Goal: Information Seeking & Learning: Learn about a topic

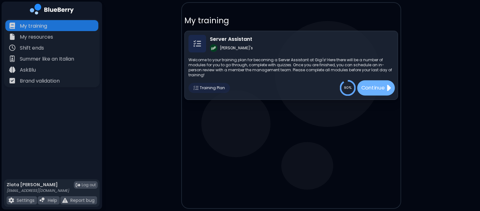
click at [365, 84] on p "Continue" at bounding box center [373, 88] width 24 height 8
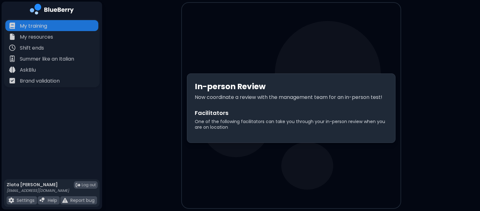
click at [139, 51] on main "In-person Review Now coordinate a review with the management team for an in-per…" at bounding box center [240, 105] width 480 height 211
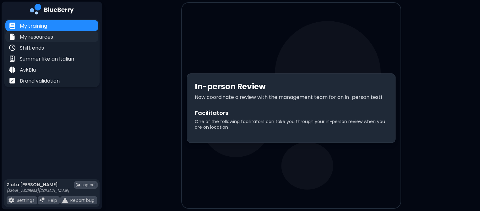
click at [31, 37] on p "My resources" at bounding box center [36, 37] width 33 height 8
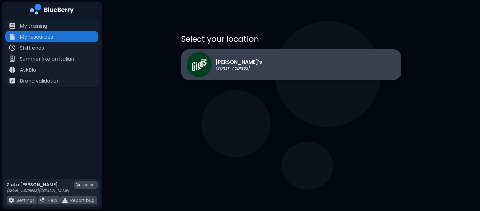
click at [224, 55] on div "[PERSON_NAME]'s [STREET_ADDRESS]" at bounding box center [224, 64] width 75 height 25
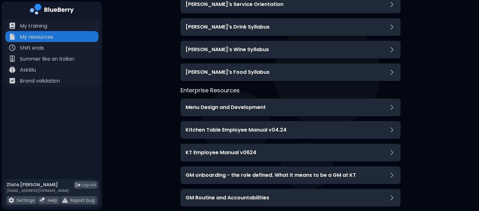
scroll to position [113, 0]
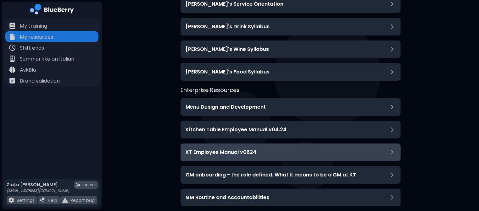
click at [208, 151] on h3 "KT Employee Manual v0624" at bounding box center [220, 153] width 71 height 8
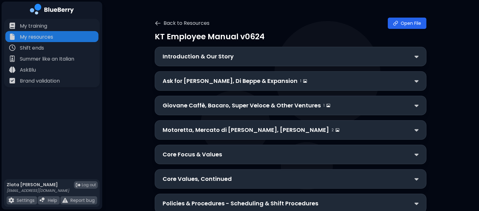
scroll to position [18, 0]
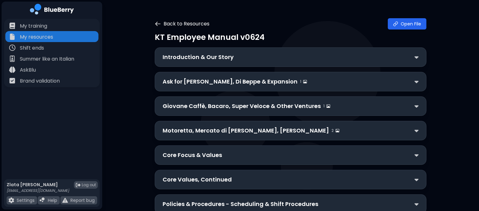
click at [160, 26] on icon at bounding box center [158, 24] width 6 height 6
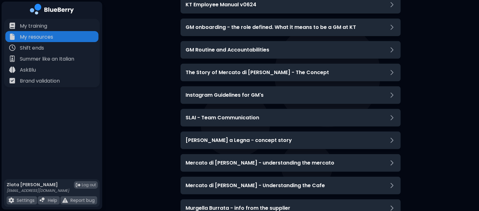
scroll to position [282, 0]
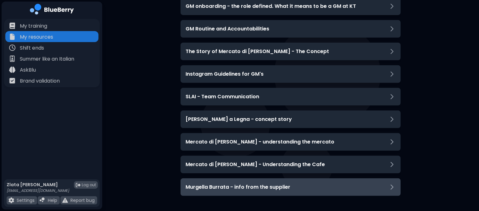
click at [250, 186] on h3 "Murgella Burrata - info from the supplier" at bounding box center [237, 188] width 105 height 8
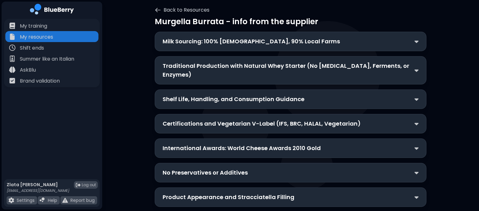
scroll to position [29, 0]
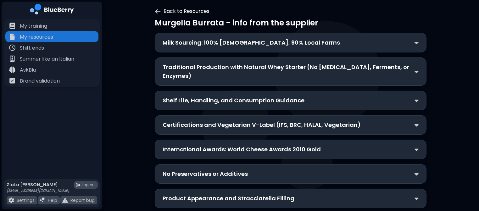
click at [158, 13] on icon at bounding box center [158, 11] width 6 height 6
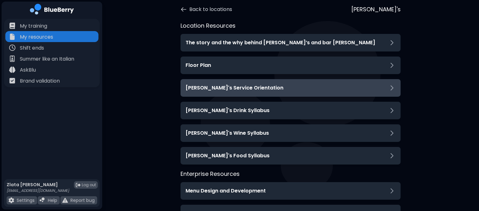
click at [239, 86] on h3 "[PERSON_NAME]'s Service Orientation" at bounding box center [234, 88] width 98 height 8
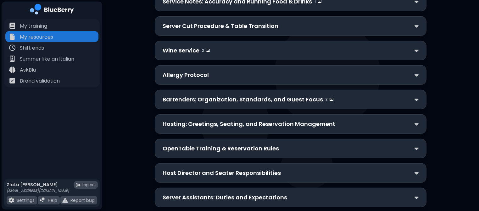
scroll to position [343, 0]
click at [179, 156] on div "OpenTable Training & Reservation Rules" at bounding box center [291, 148] width 272 height 19
click at [179, 150] on p "OpenTable Training & Reservation Rules" at bounding box center [221, 149] width 116 height 9
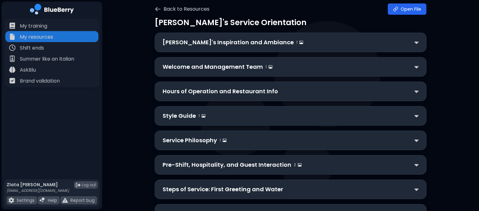
scroll to position [0, 0]
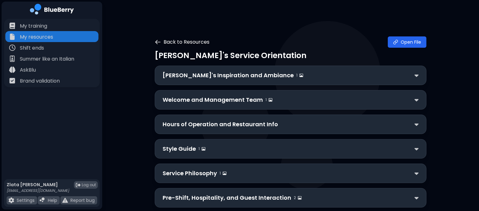
click at [158, 41] on icon at bounding box center [158, 42] width 6 height 6
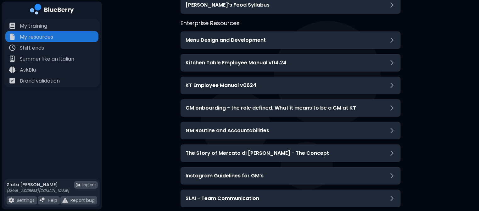
scroll to position [180, 0]
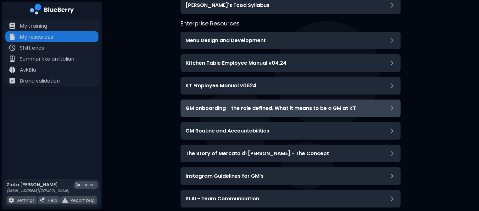
click at [198, 110] on h3 "GM onboarding - the role defined. What it means to be a GM at KT" at bounding box center [270, 109] width 170 height 8
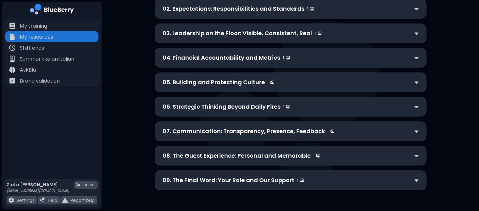
scroll to position [0, 0]
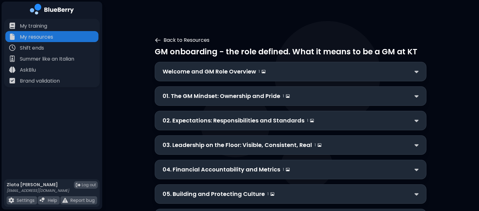
click at [155, 43] on button "Back to Resources" at bounding box center [182, 40] width 55 height 8
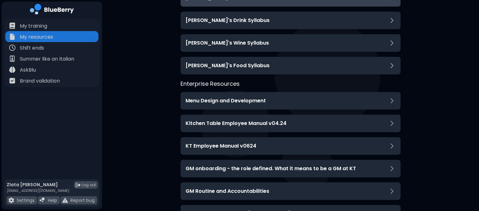
scroll to position [122, 0]
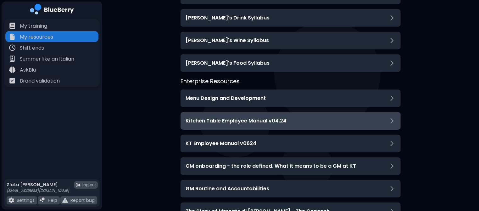
click at [212, 123] on h3 "Kitchen Table Employee Manual v04.24" at bounding box center [235, 121] width 101 height 8
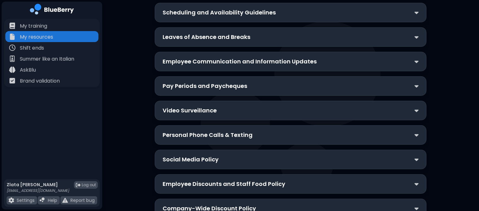
scroll to position [186, 0]
click at [175, 92] on div "Pay Periods and Paycheques" at bounding box center [291, 85] width 272 height 19
click at [174, 89] on div "Pay Periods and Paycheques" at bounding box center [291, 85] width 272 height 19
click at [174, 84] on p "Pay Periods and Paycheques" at bounding box center [205, 85] width 85 height 9
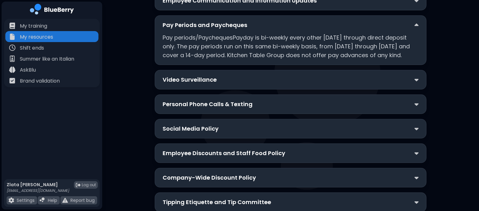
scroll to position [247, 0]
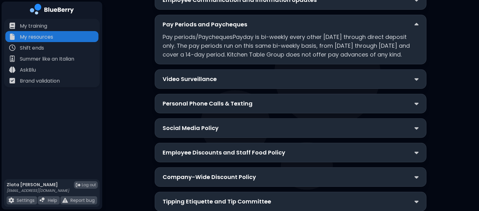
click at [180, 148] on p "Employee Discounts and Staff Food Policy" at bounding box center [224, 152] width 123 height 9
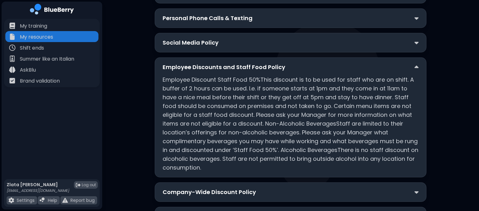
scroll to position [340, 0]
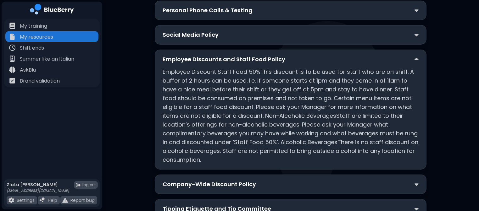
click at [191, 183] on p "Company-Wide Discount Policy" at bounding box center [209, 184] width 93 height 9
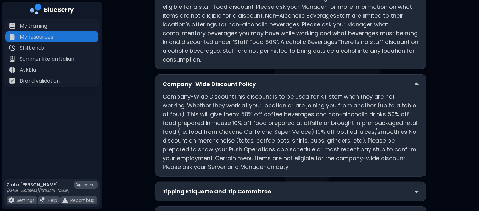
scroll to position [441, 0]
